Goal: Navigation & Orientation: Find specific page/section

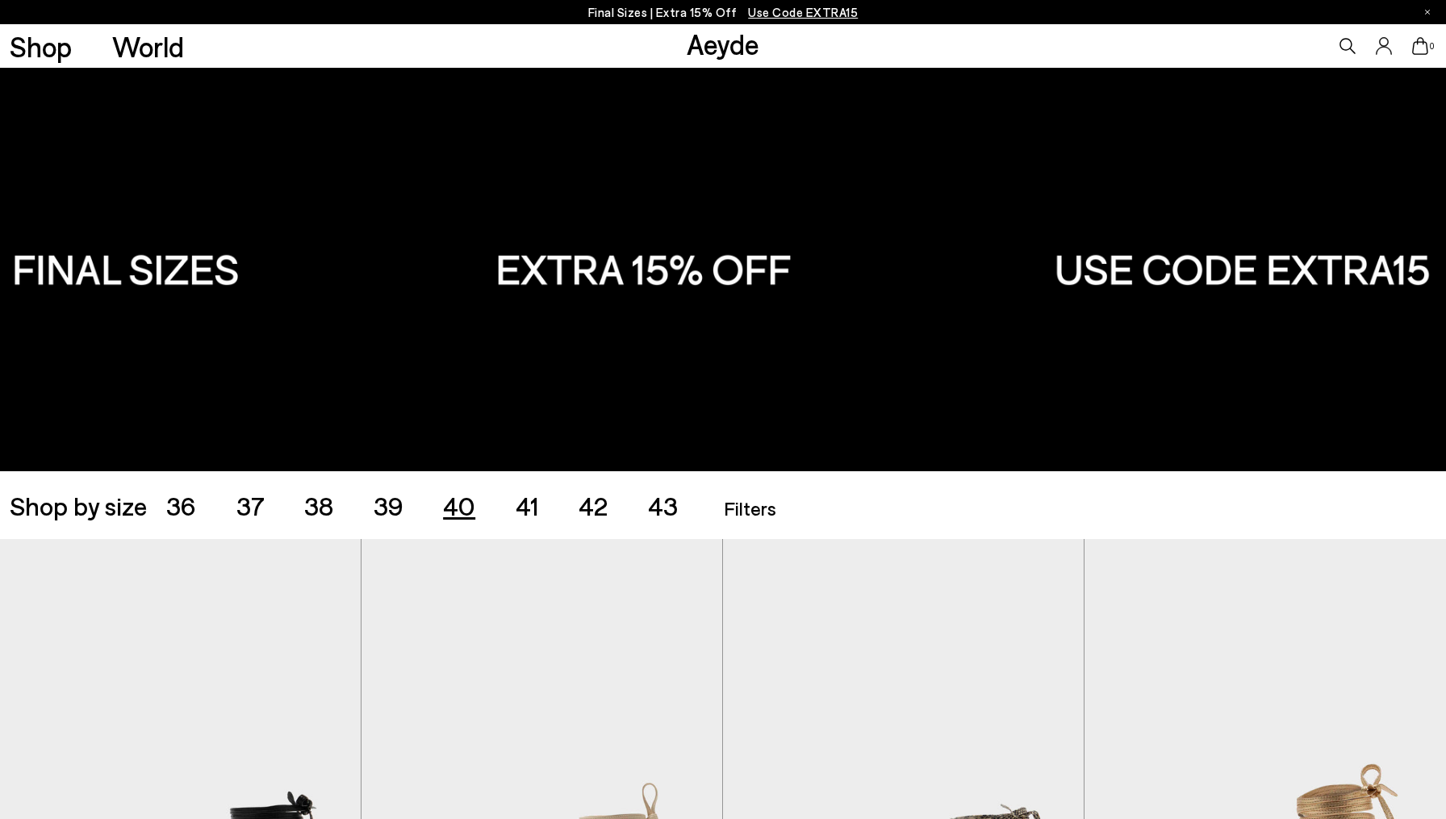
click at [462, 511] on span "40" at bounding box center [459, 505] width 32 height 31
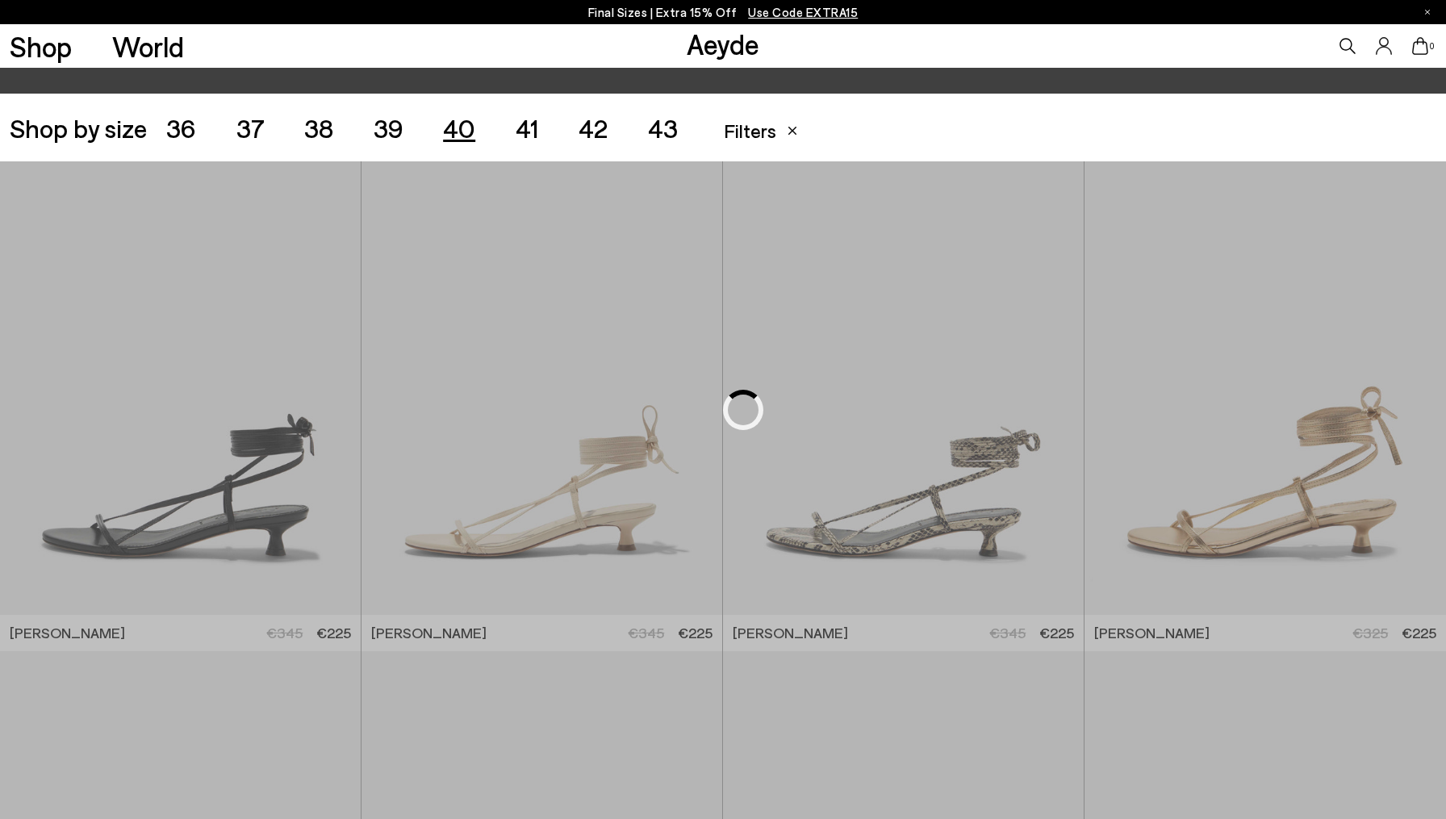
scroll to position [403, 0]
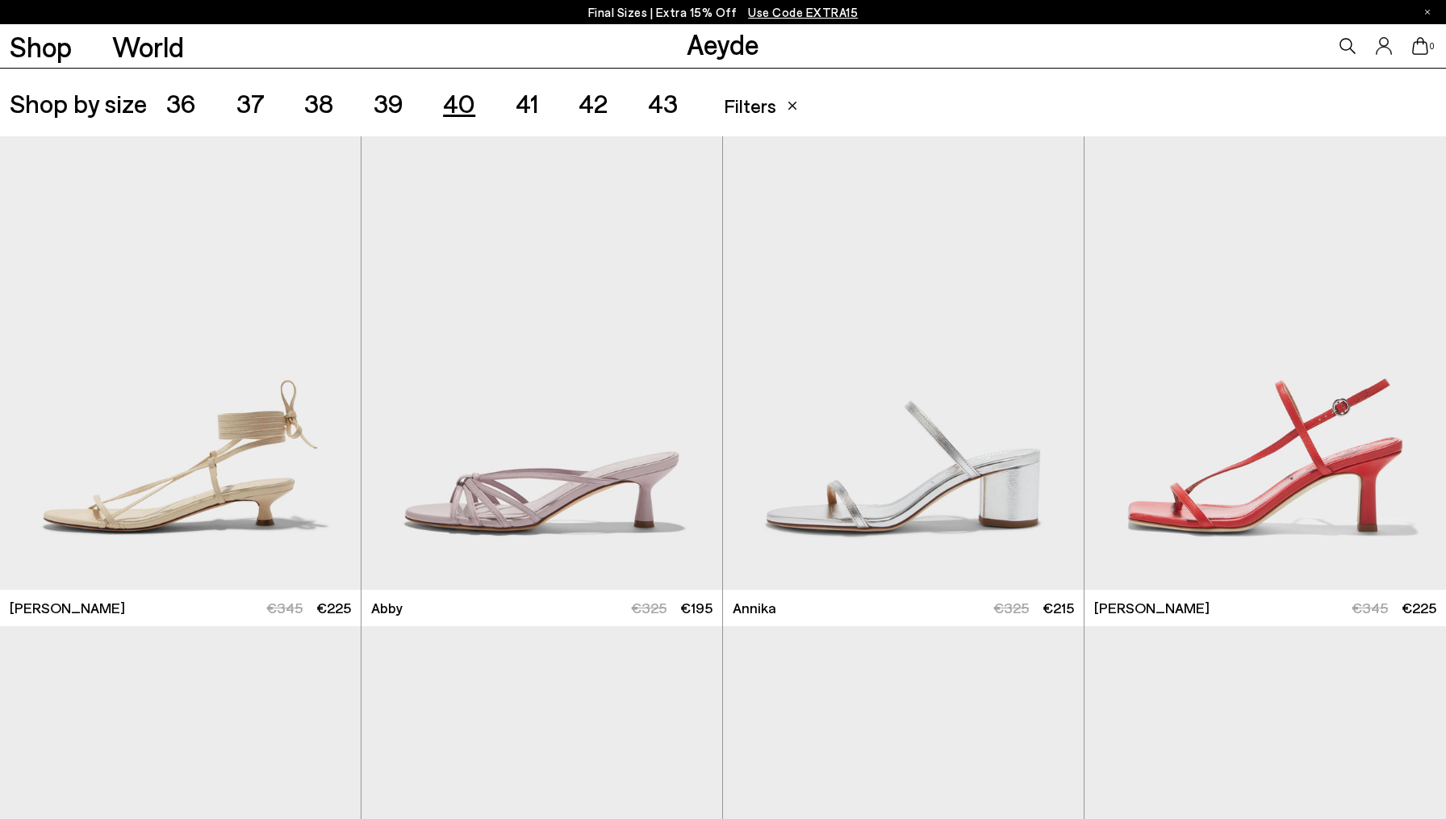
click at [750, 108] on span "Filters" at bounding box center [750, 105] width 52 height 23
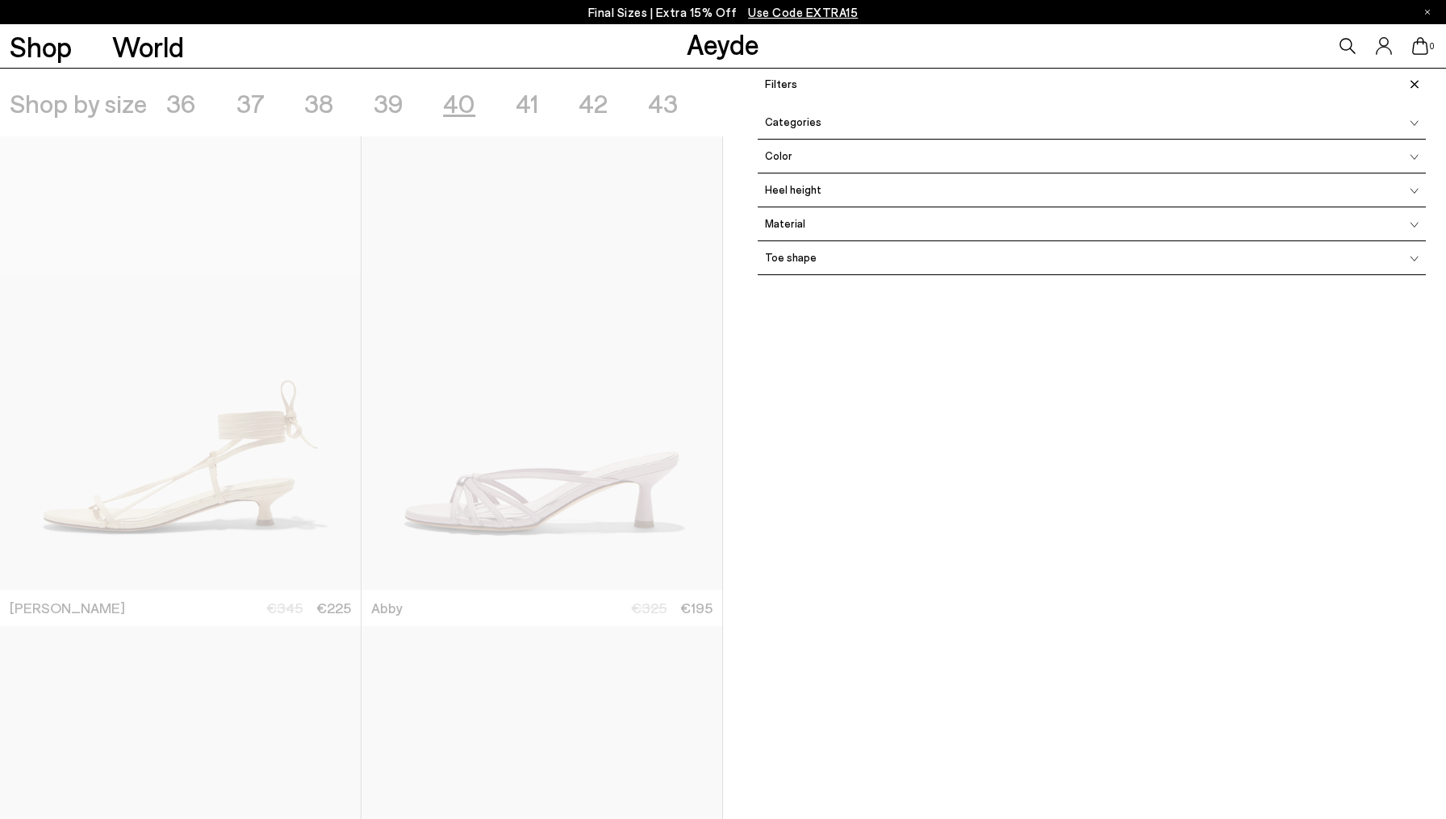
click at [801, 127] on span "Categories" at bounding box center [790, 122] width 64 height 10
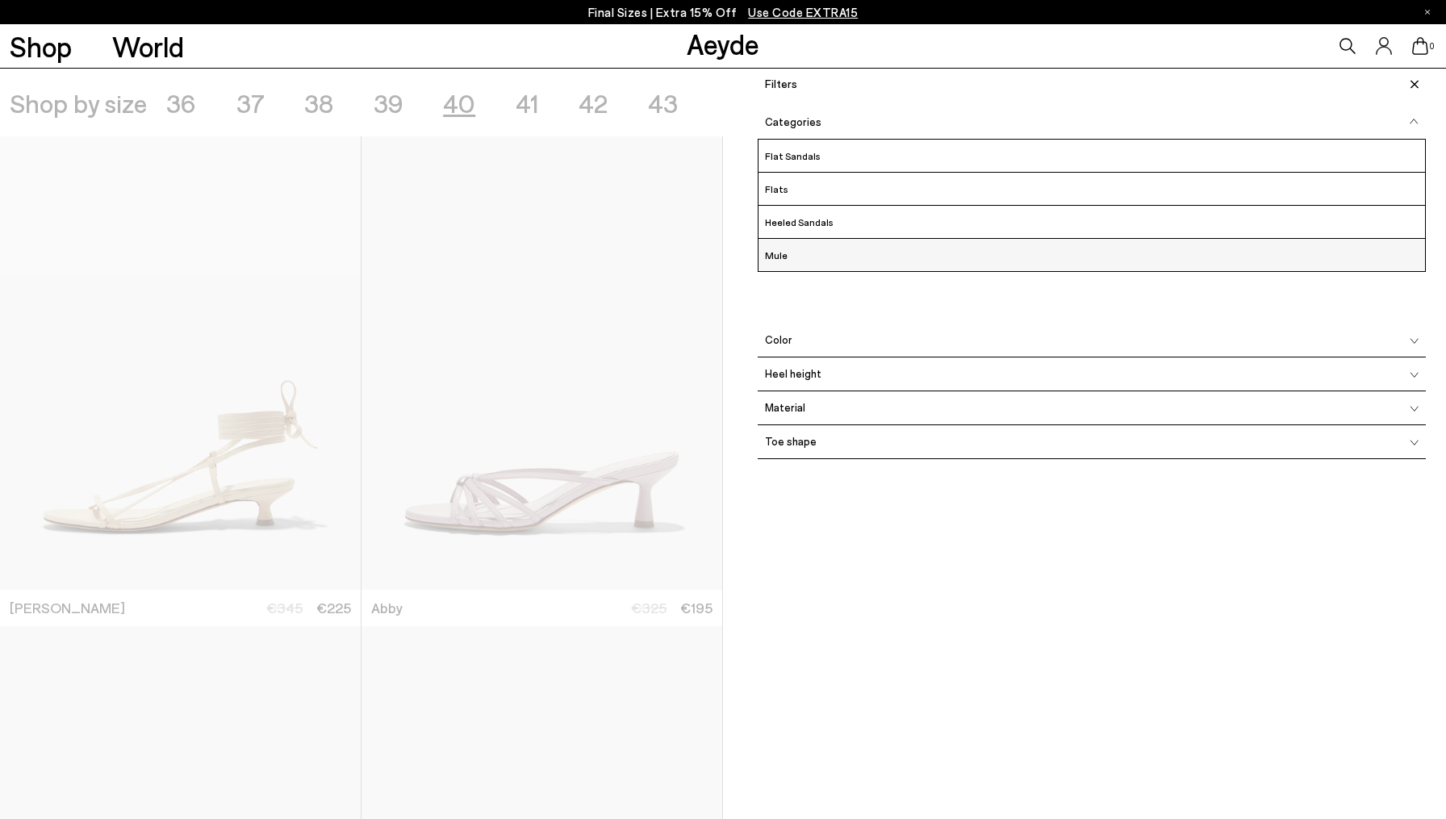
click at [774, 253] on label "Mule" at bounding box center [1091, 254] width 666 height 21
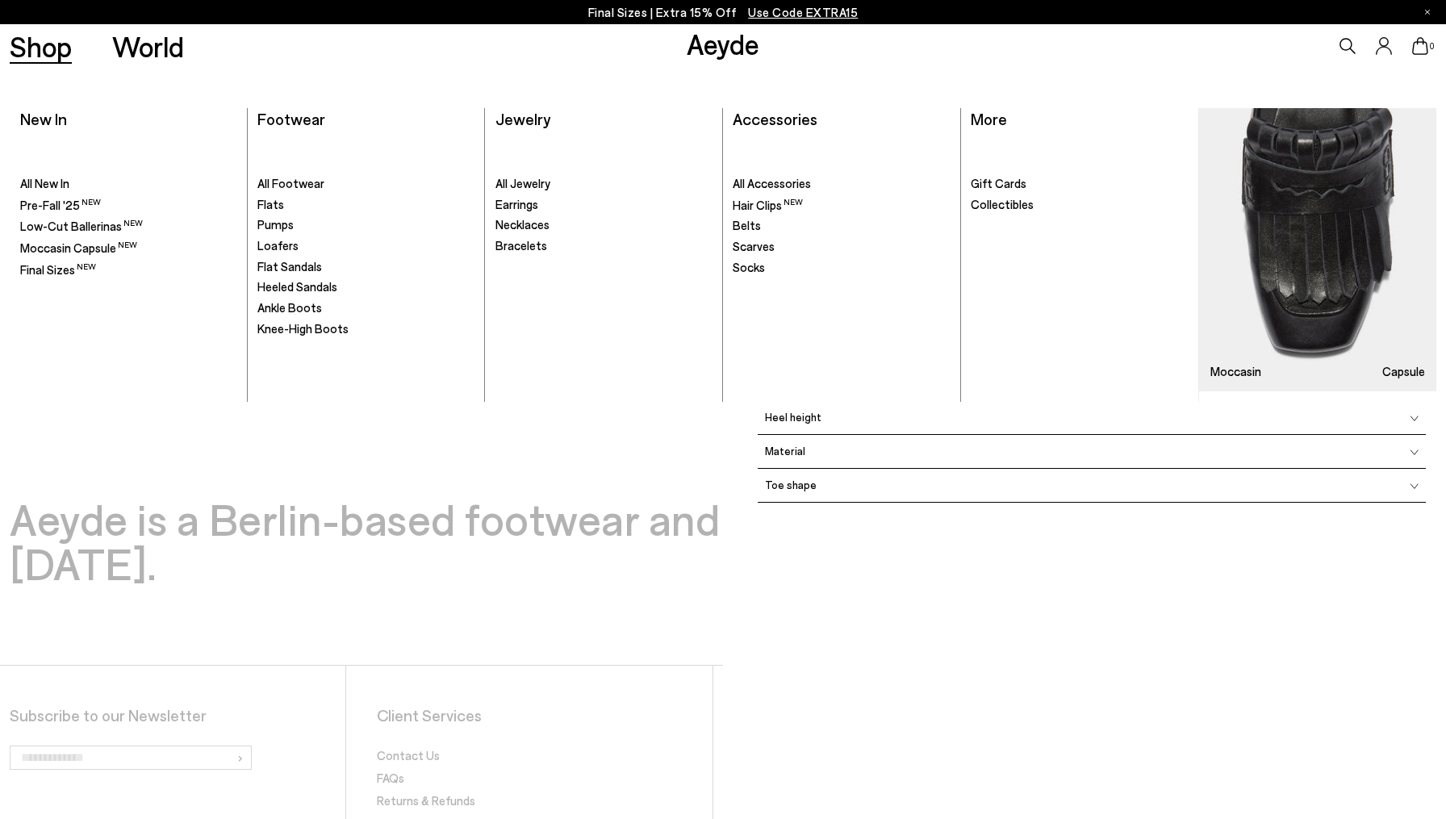
click at [58, 52] on link "Shop" at bounding box center [41, 46] width 62 height 28
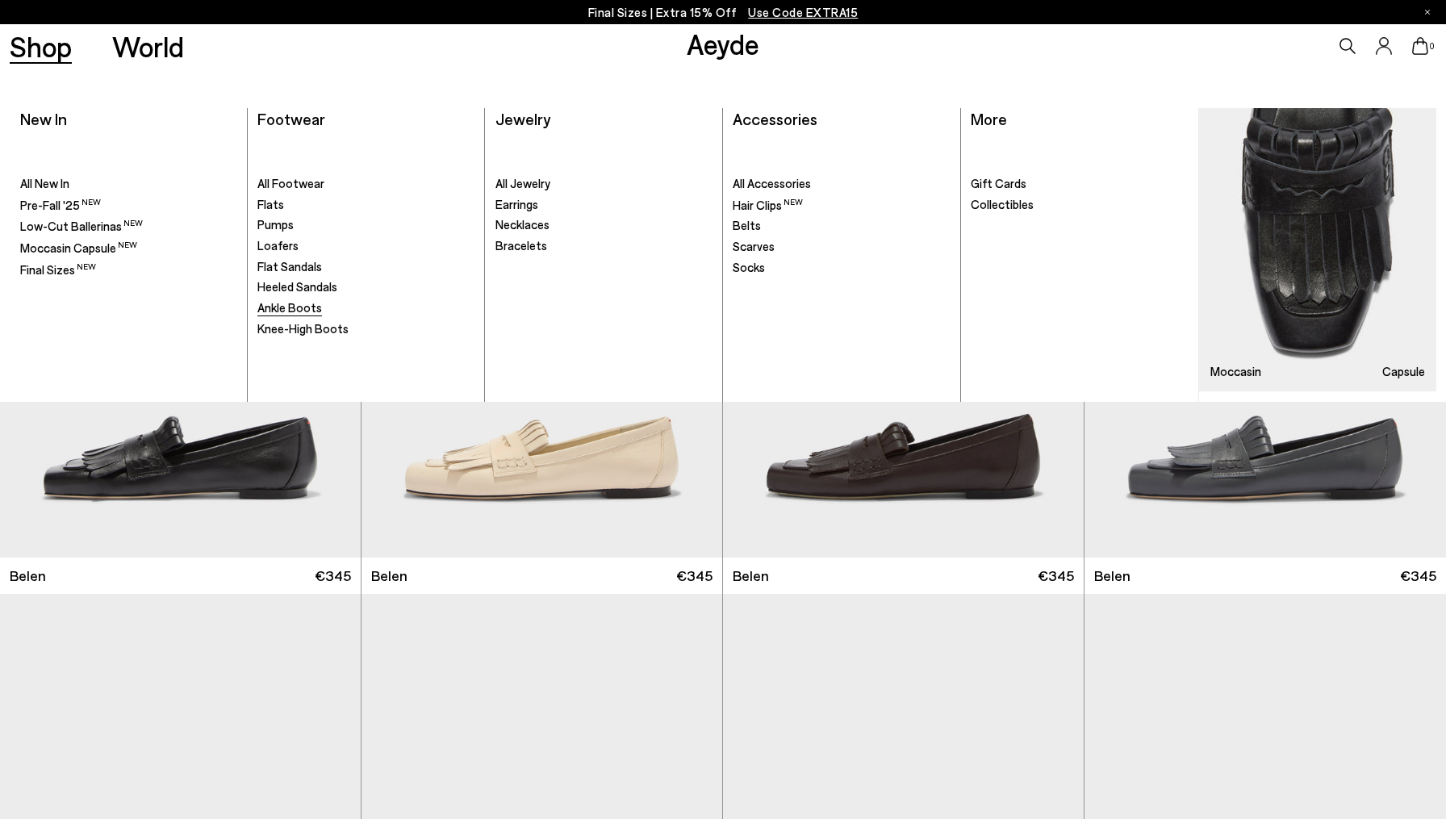
click at [293, 303] on span "Ankle Boots" at bounding box center [289, 307] width 65 height 15
